Goal: Information Seeking & Learning: Get advice/opinions

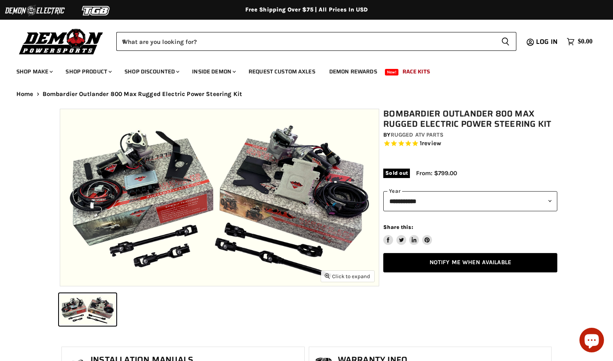
select select "******"
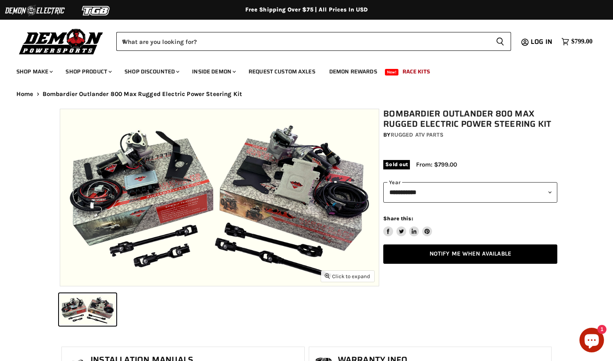
select select "******"
